Goal: Task Accomplishment & Management: Manage account settings

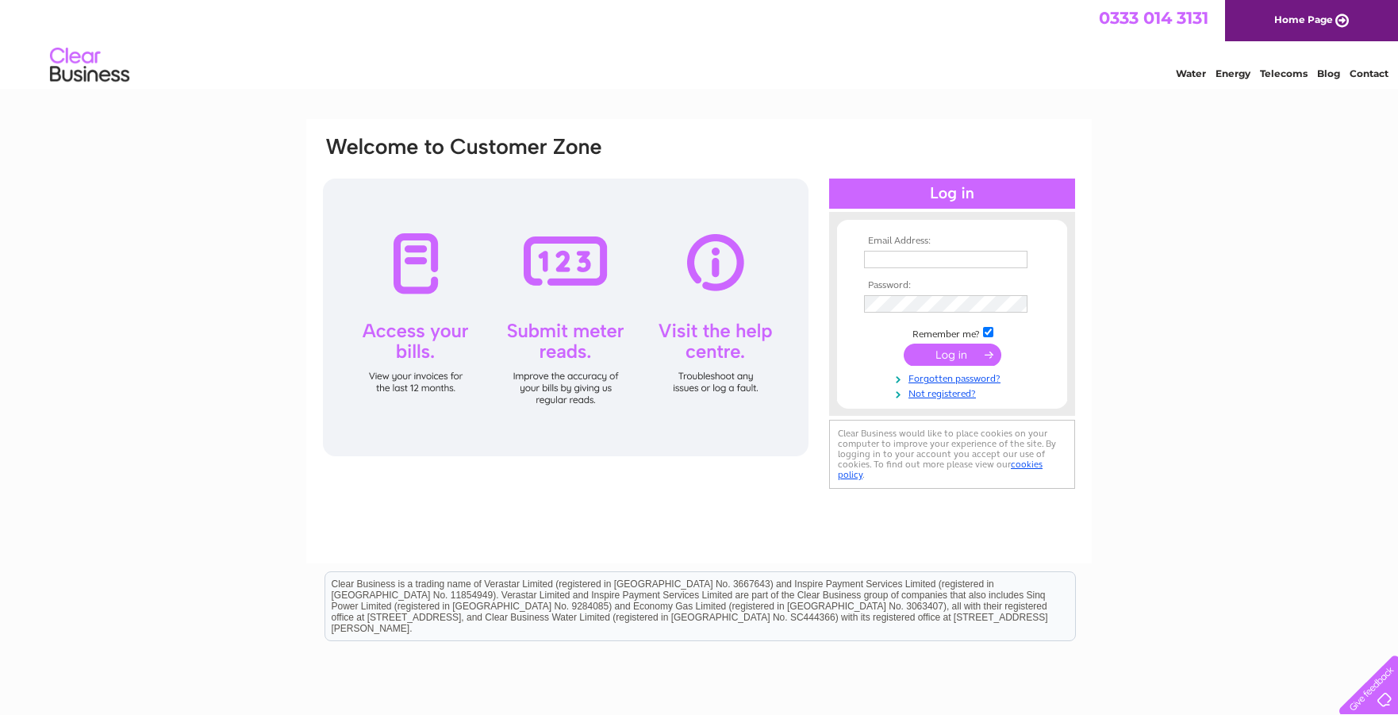
type input "[PERSON_NAME][EMAIL_ADDRESS][PERSON_NAME][DOMAIN_NAME]"
click at [946, 352] on input "submit" at bounding box center [953, 354] width 98 height 22
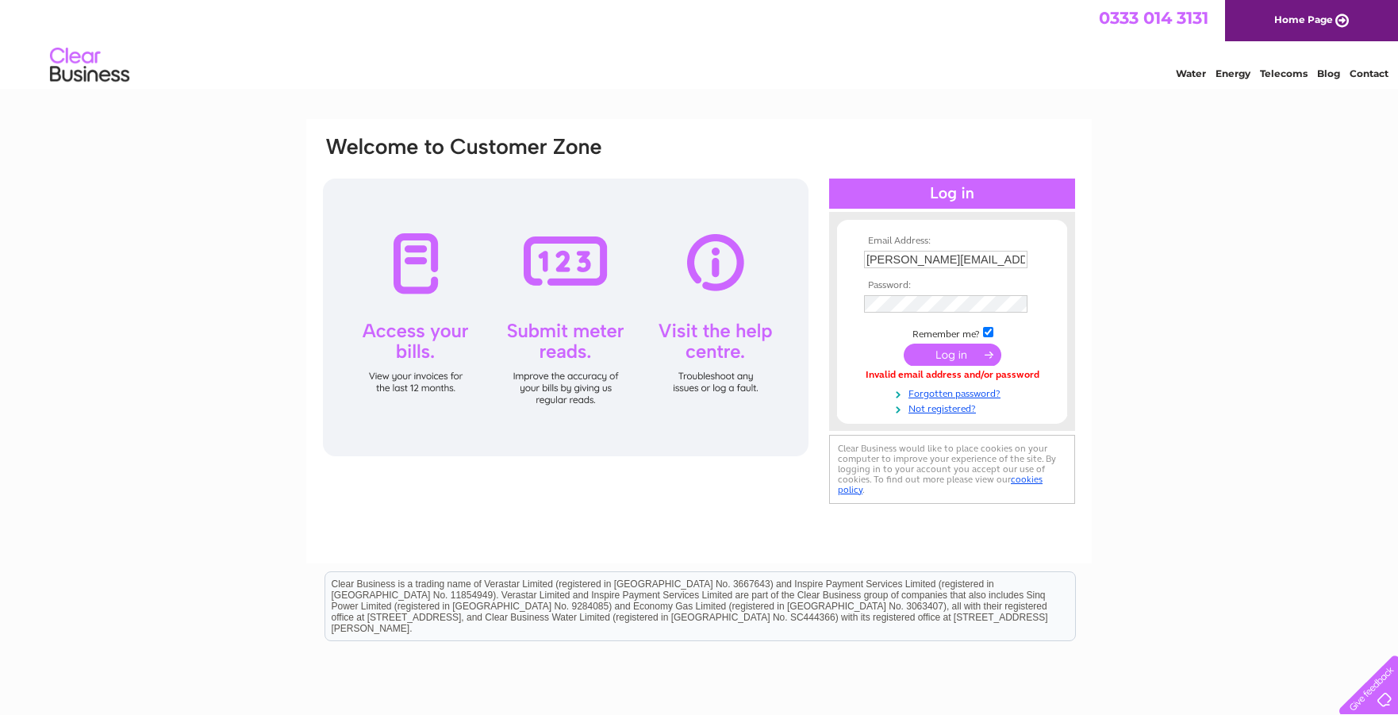
click at [943, 354] on input "submit" at bounding box center [953, 354] width 98 height 22
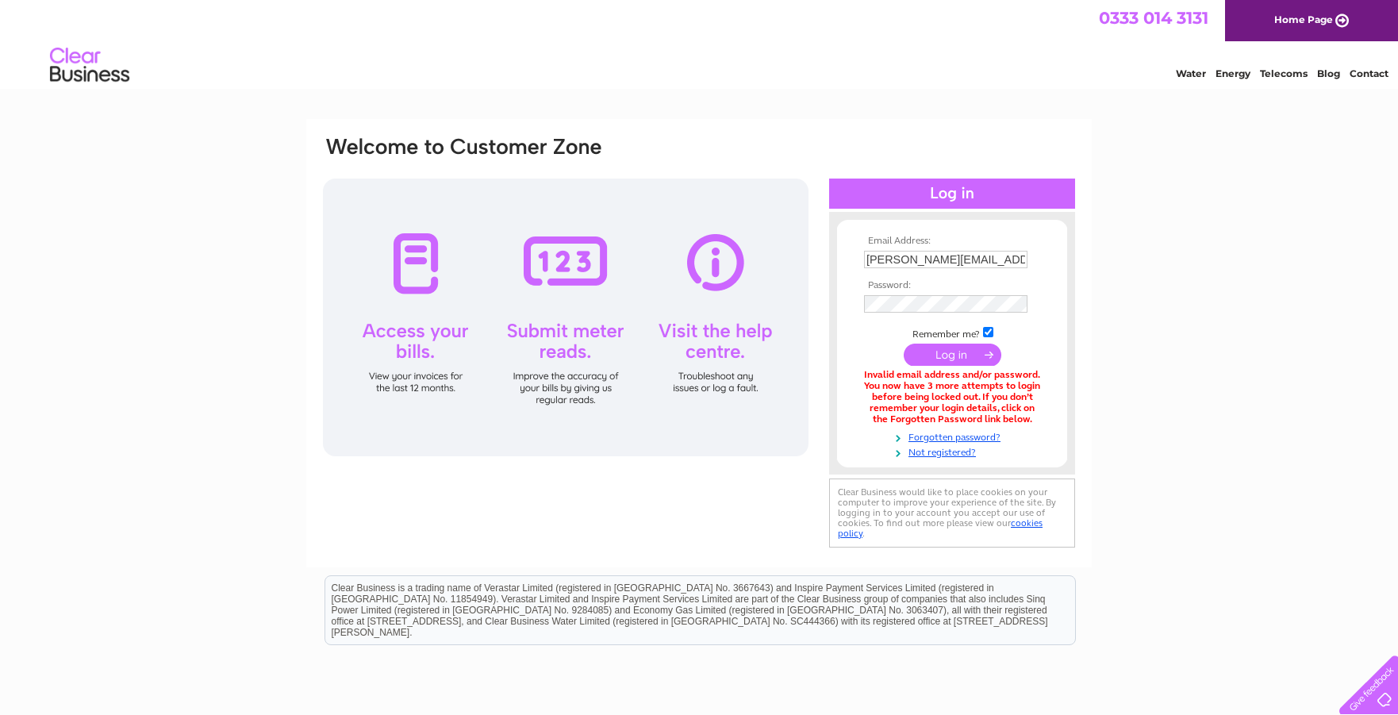
click at [418, 257] on div at bounding box center [565, 317] width 485 height 278
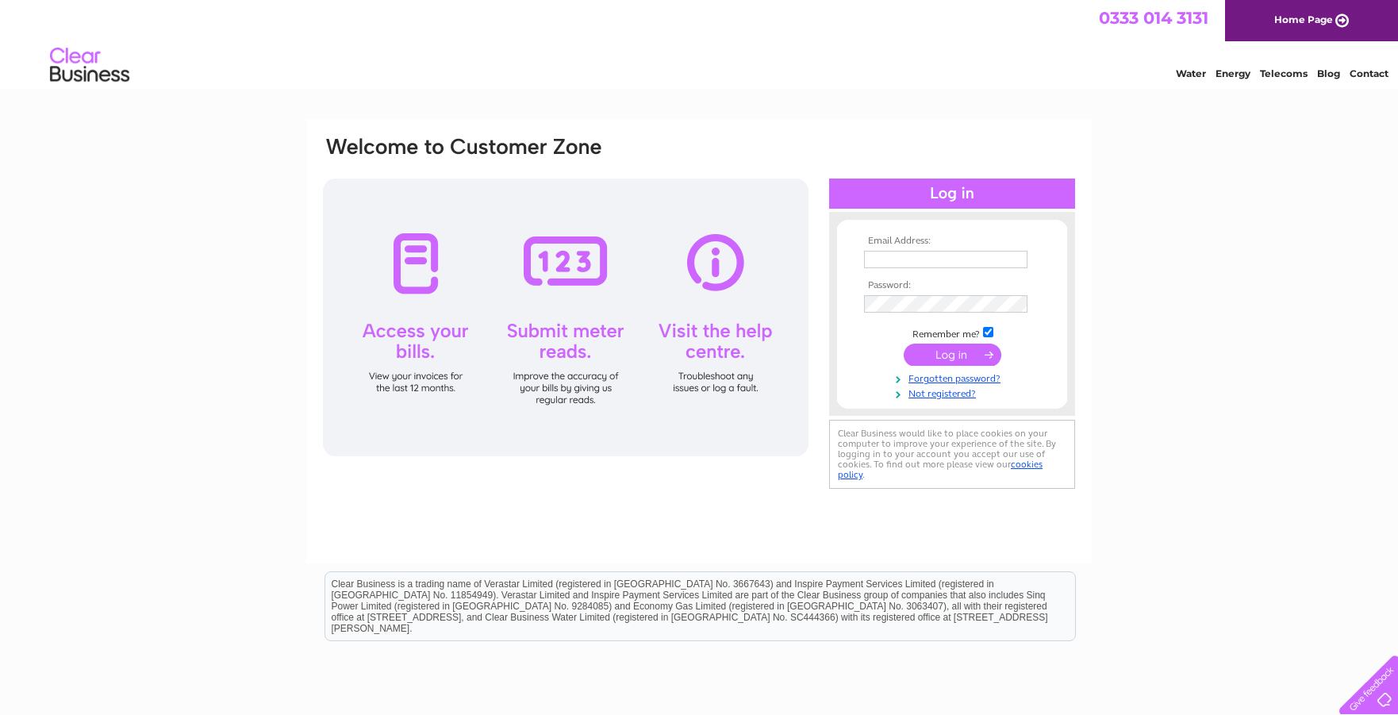
type input "[PERSON_NAME][EMAIL_ADDRESS][PERSON_NAME][DOMAIN_NAME]"
click at [956, 355] on input "submit" at bounding box center [953, 354] width 98 height 22
